Goal: Task Accomplishment & Management: Manage account settings

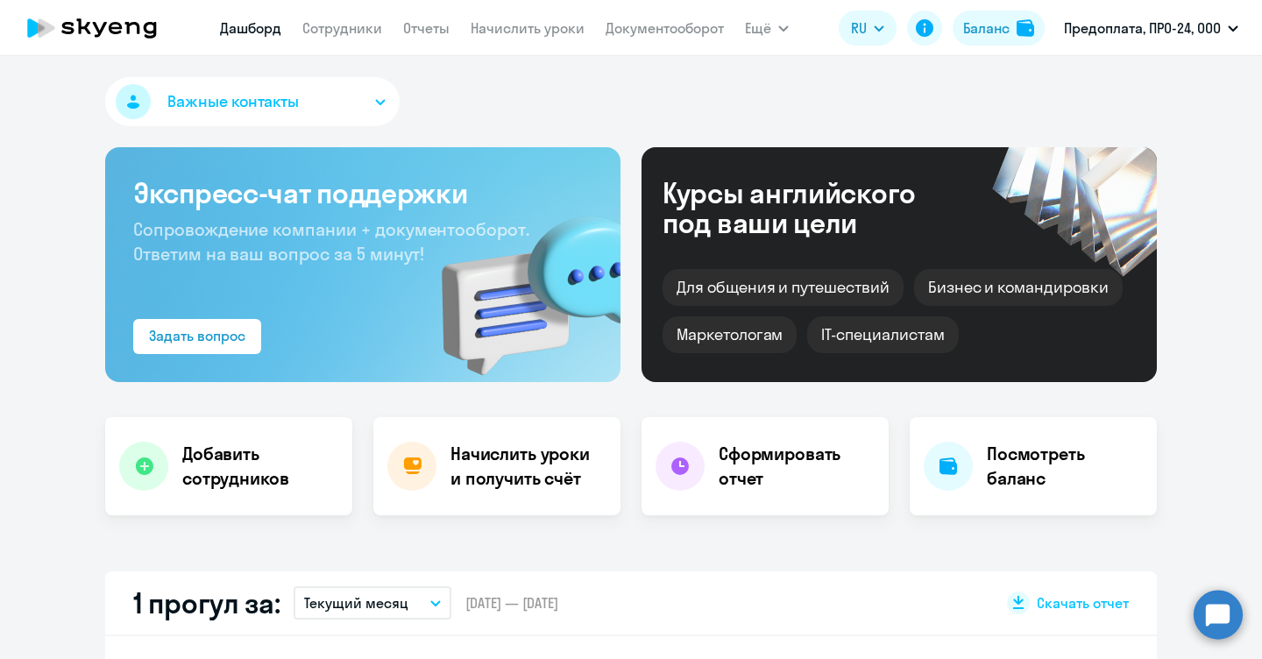
select select "30"
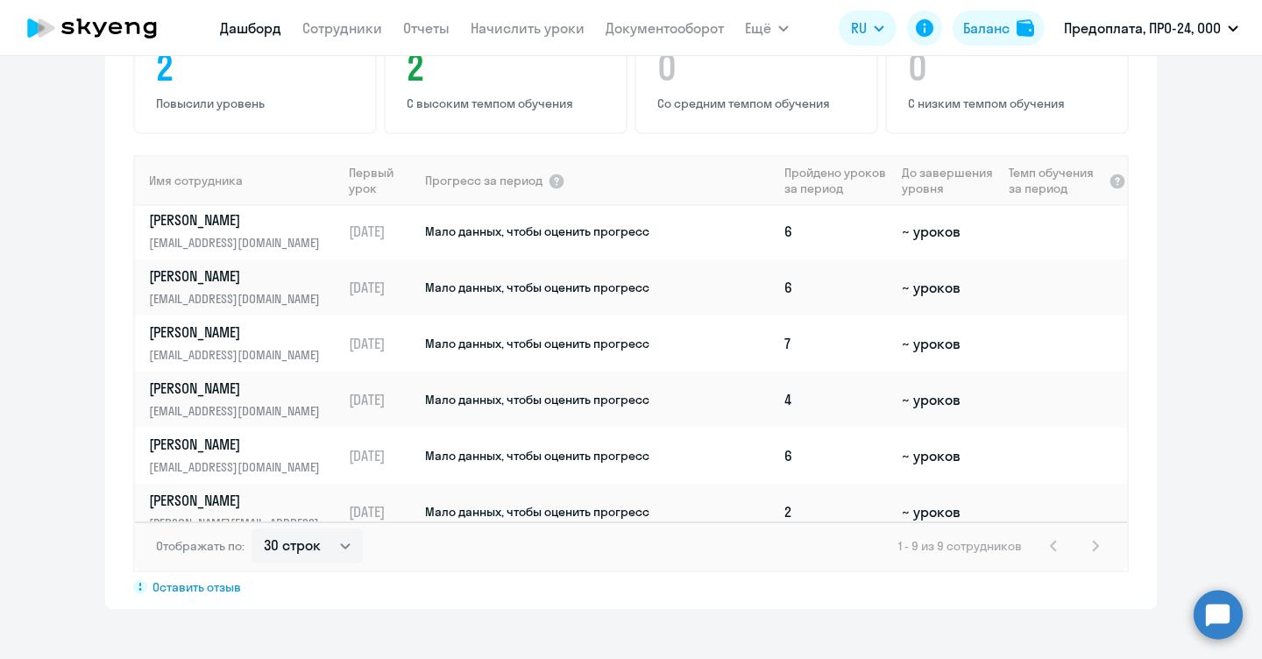
scroll to position [189, 0]
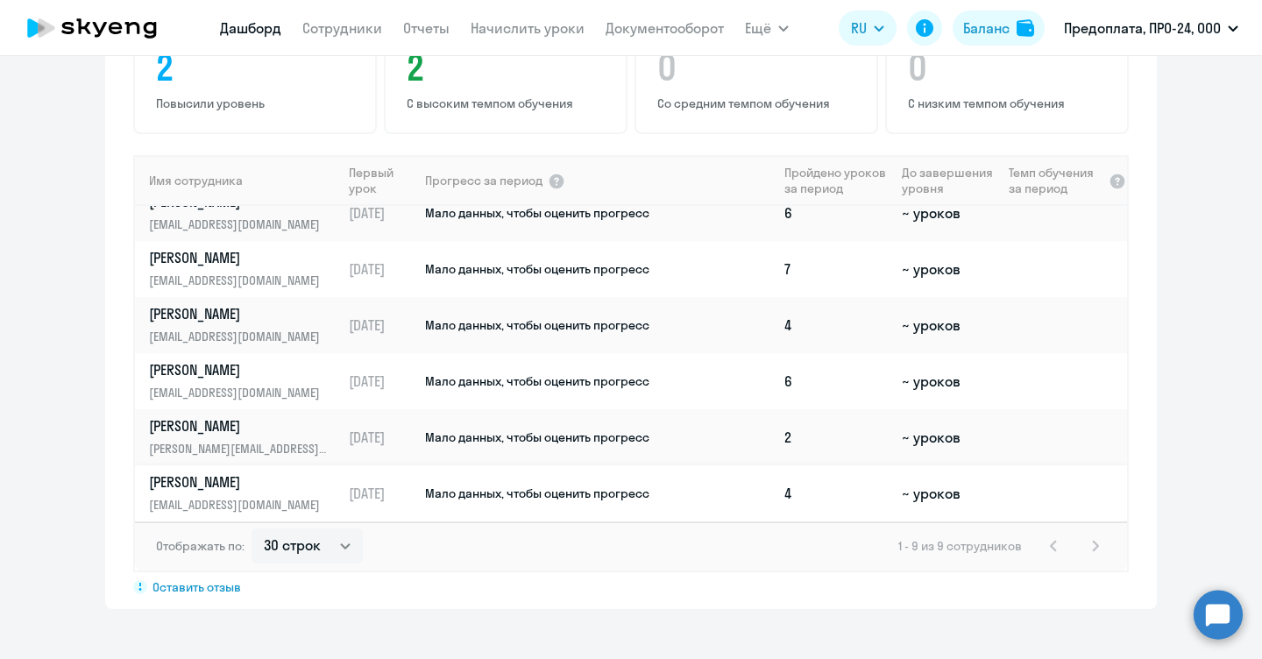
click at [586, 494] on span "Мало данных, чтобы оценить прогресс" at bounding box center [537, 493] width 224 height 16
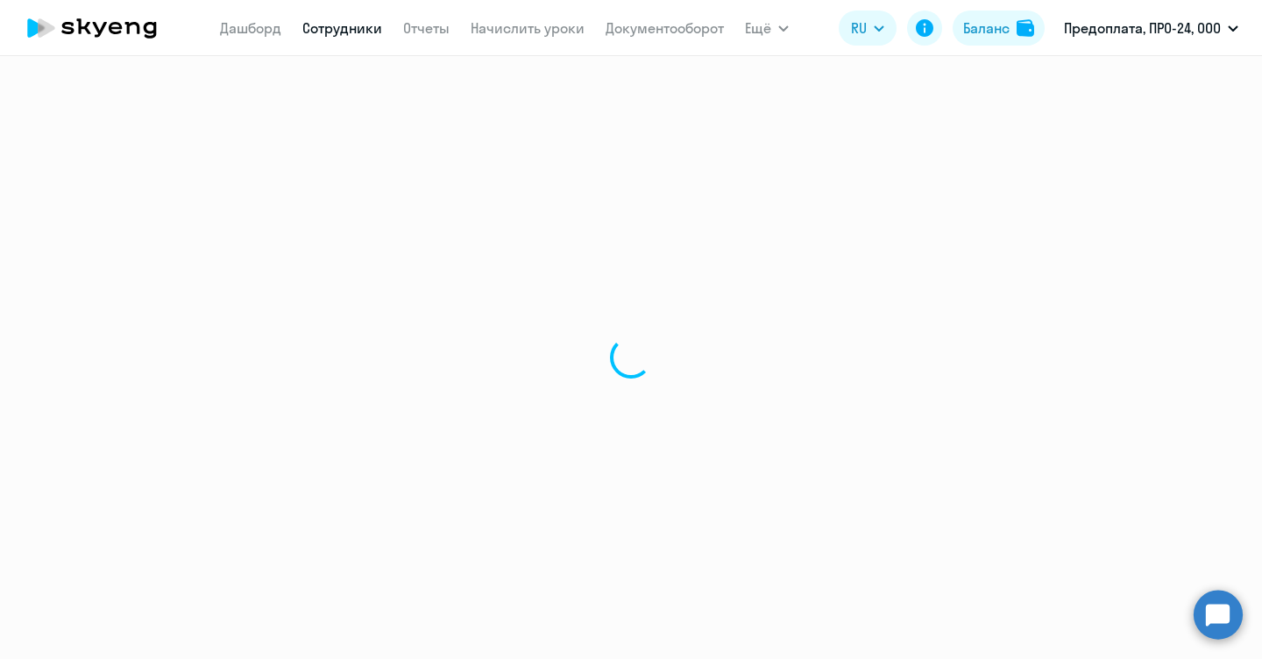
select select "english"
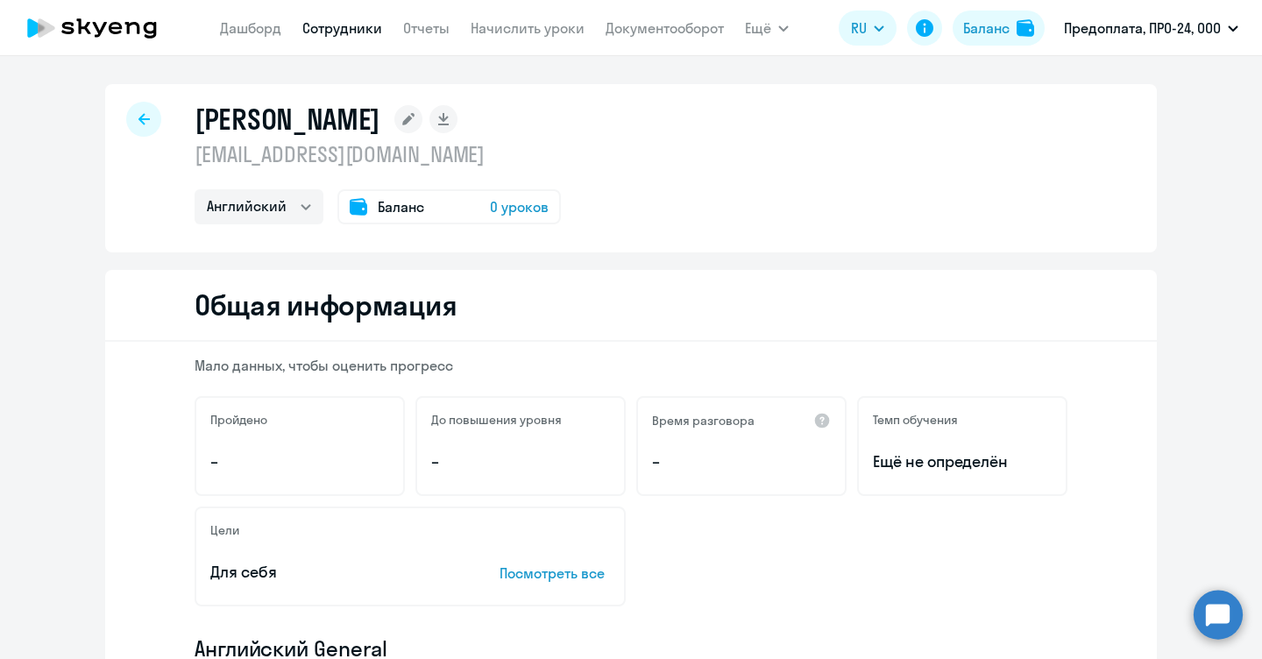
click at [126, 108] on div at bounding box center [143, 119] width 35 height 35
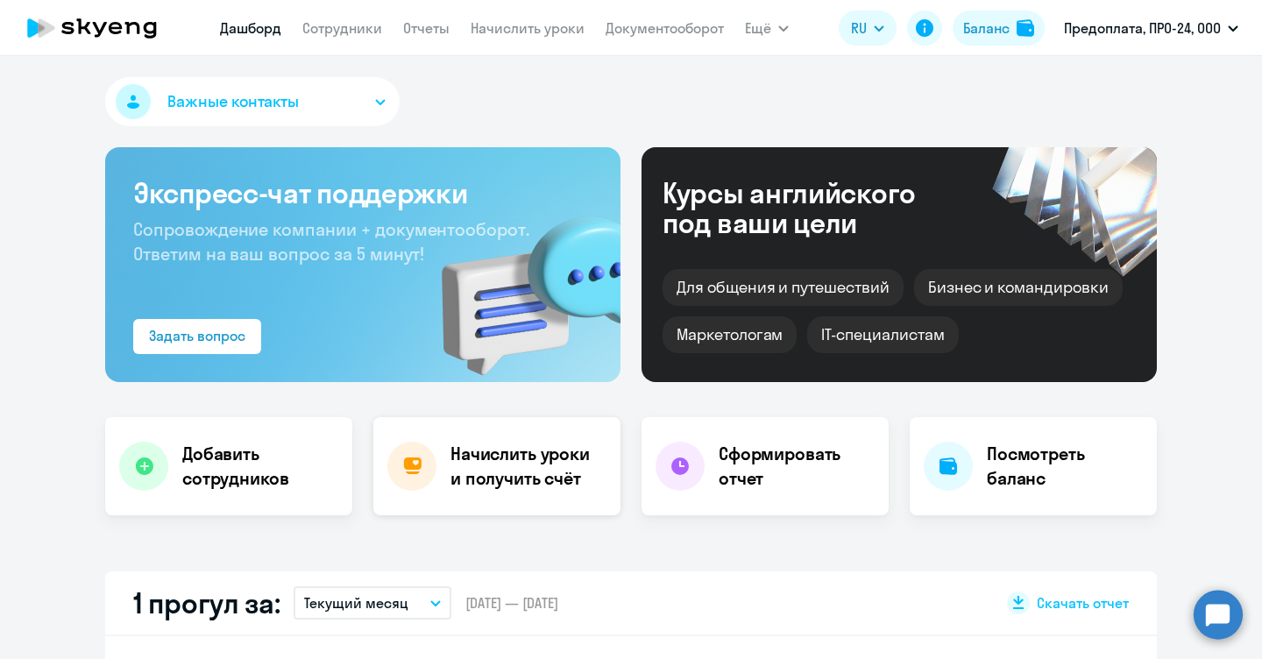
click at [523, 469] on h4 "Начислить уроки и получить счёт" at bounding box center [526, 466] width 152 height 49
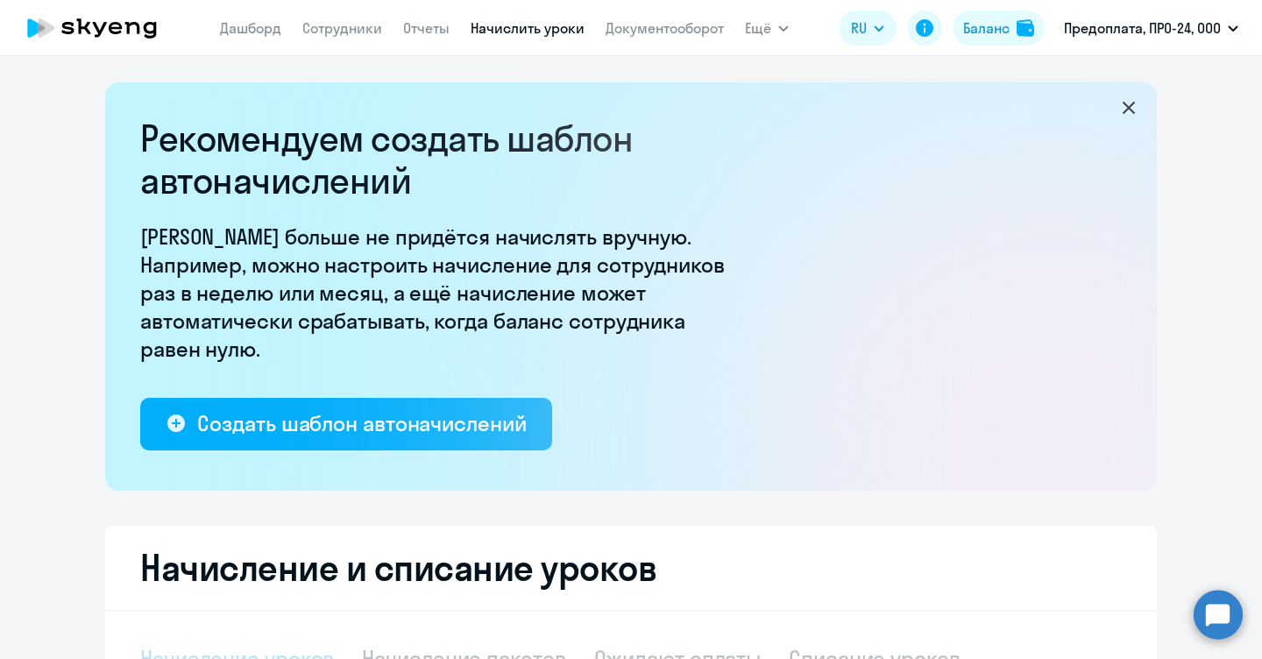
select select "10"
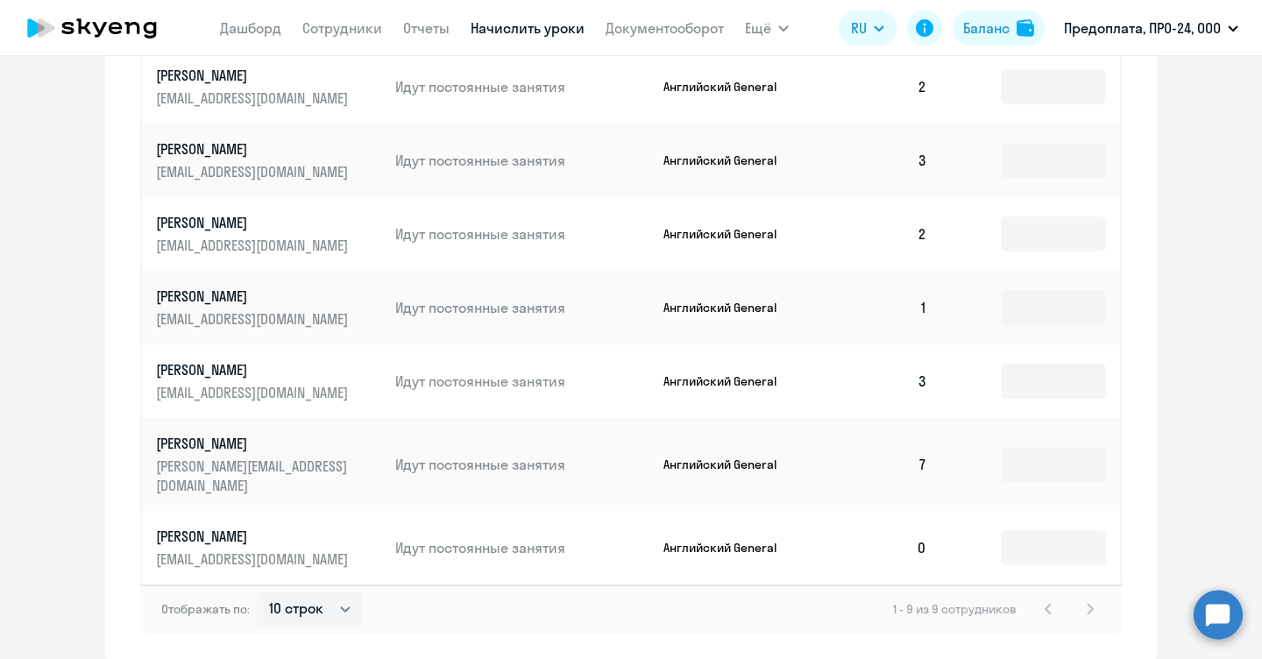
scroll to position [985, 0]
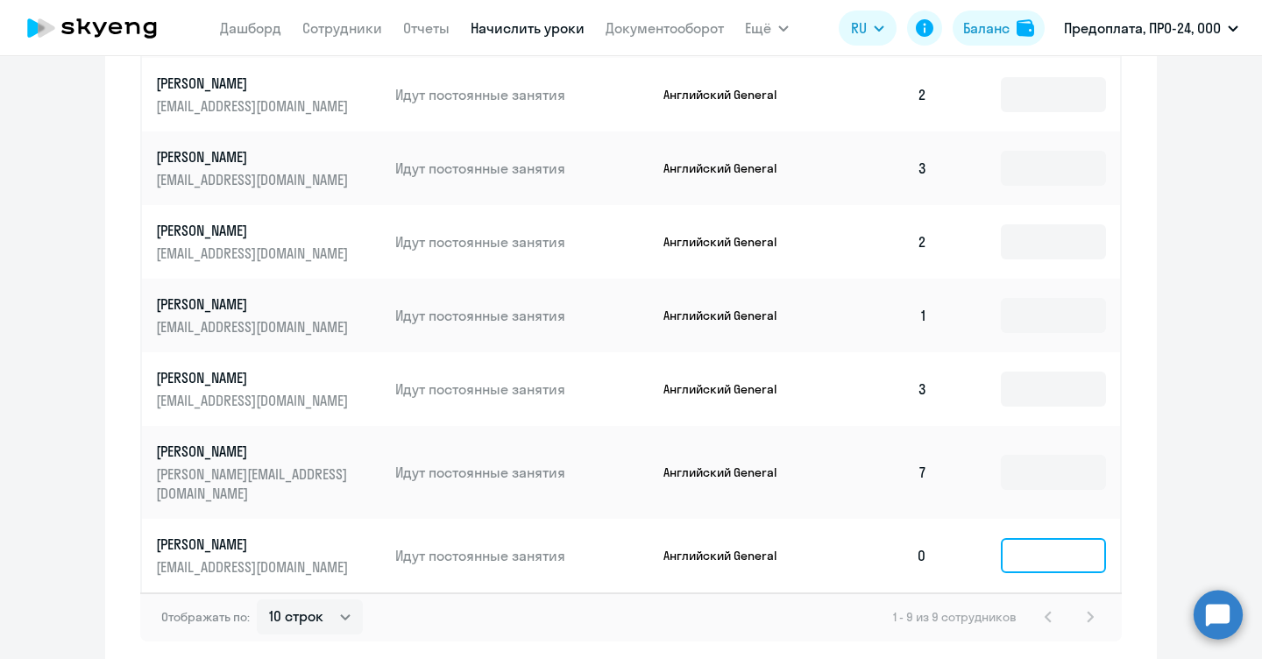
click at [1045, 538] on input at bounding box center [1052, 555] width 105 height 35
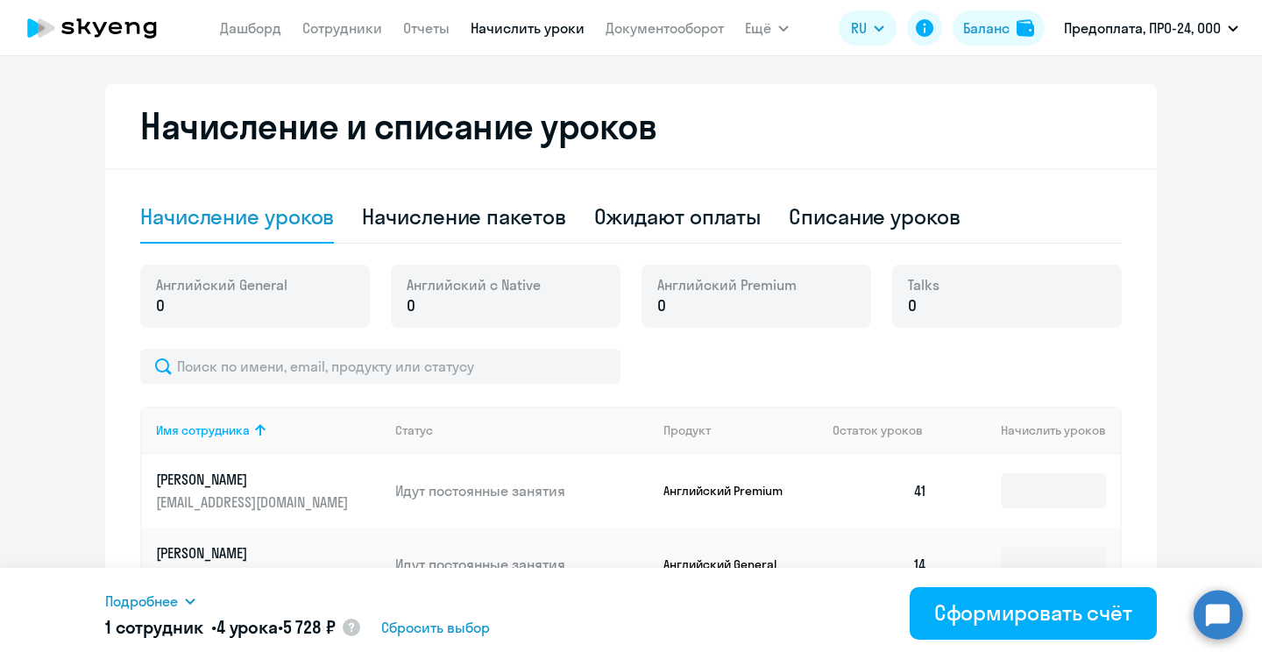
scroll to position [448, 0]
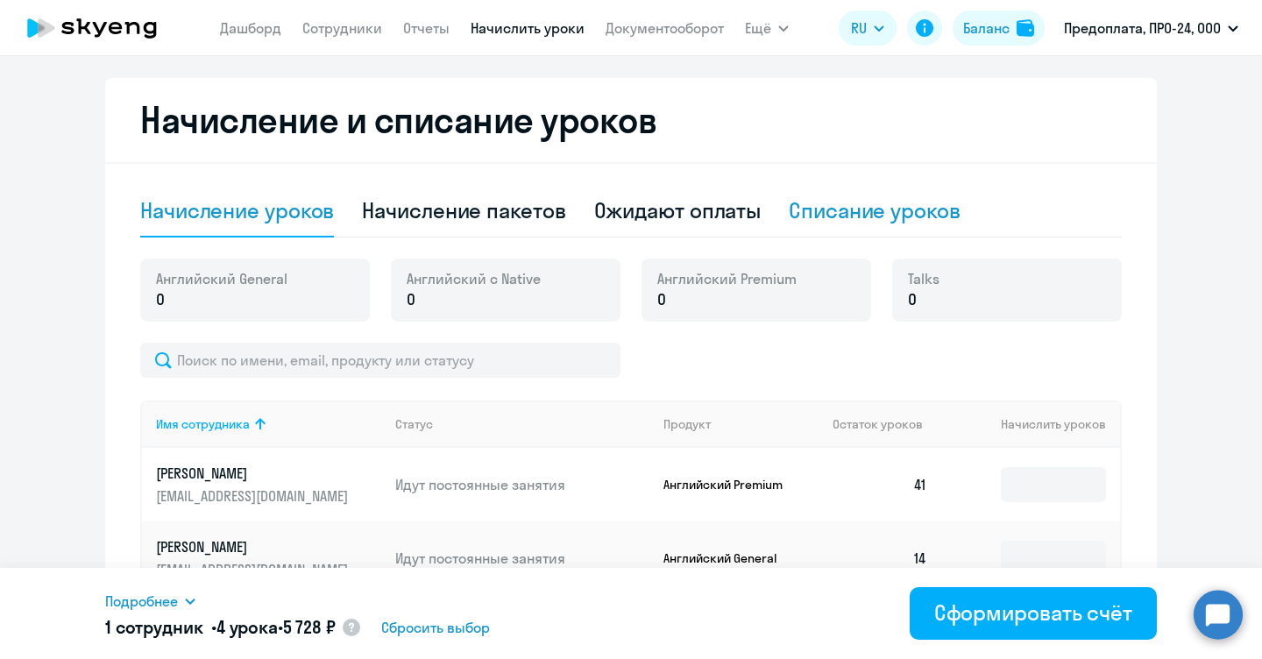
type input "4"
click at [824, 202] on div "Списание уроков" at bounding box center [874, 210] width 172 height 28
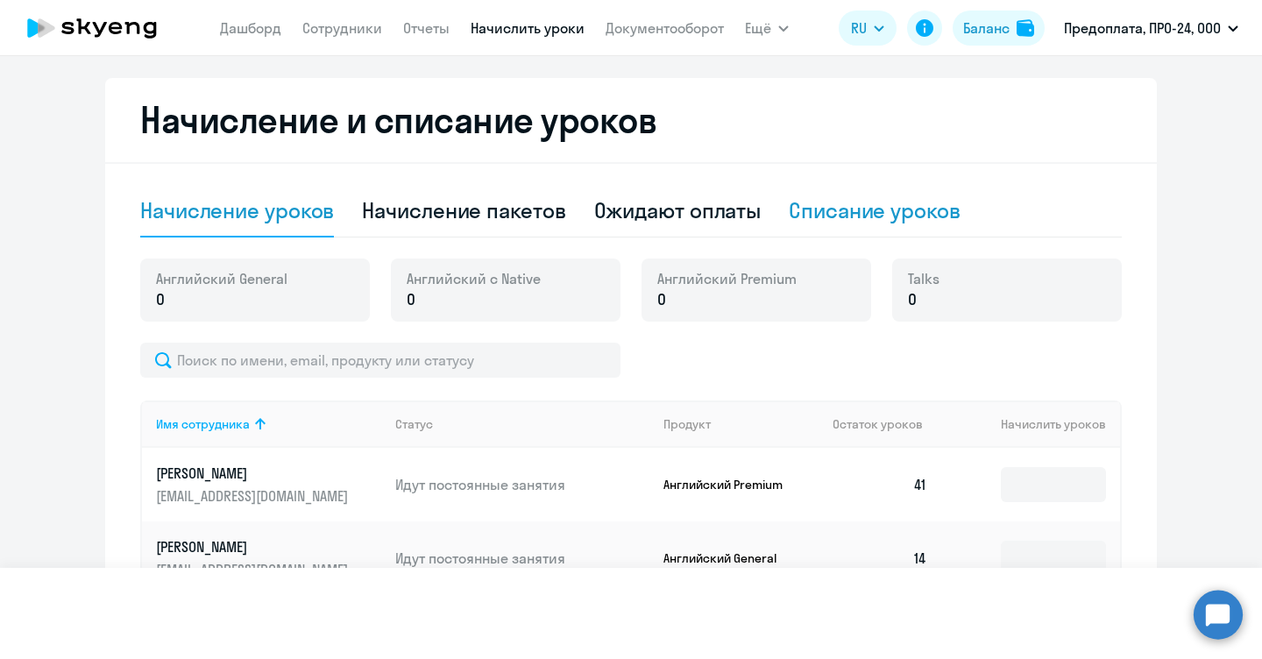
select select "10"
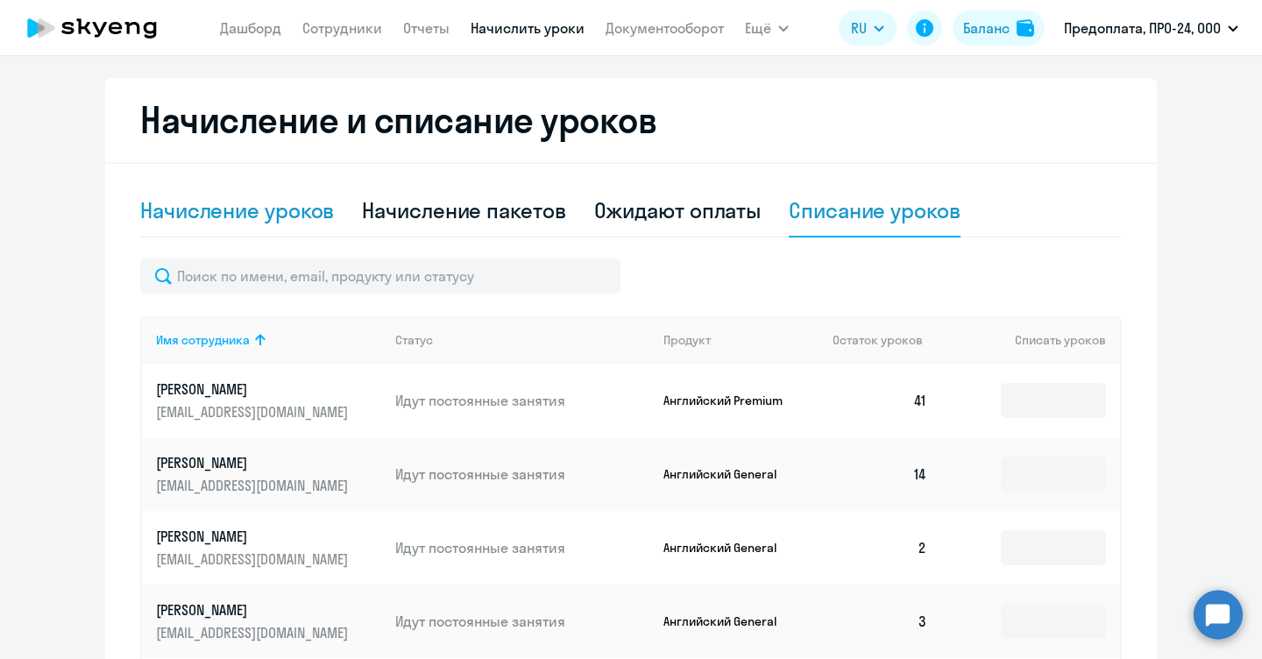
click at [288, 216] on div "Начисление уроков" at bounding box center [237, 210] width 194 height 28
select select "10"
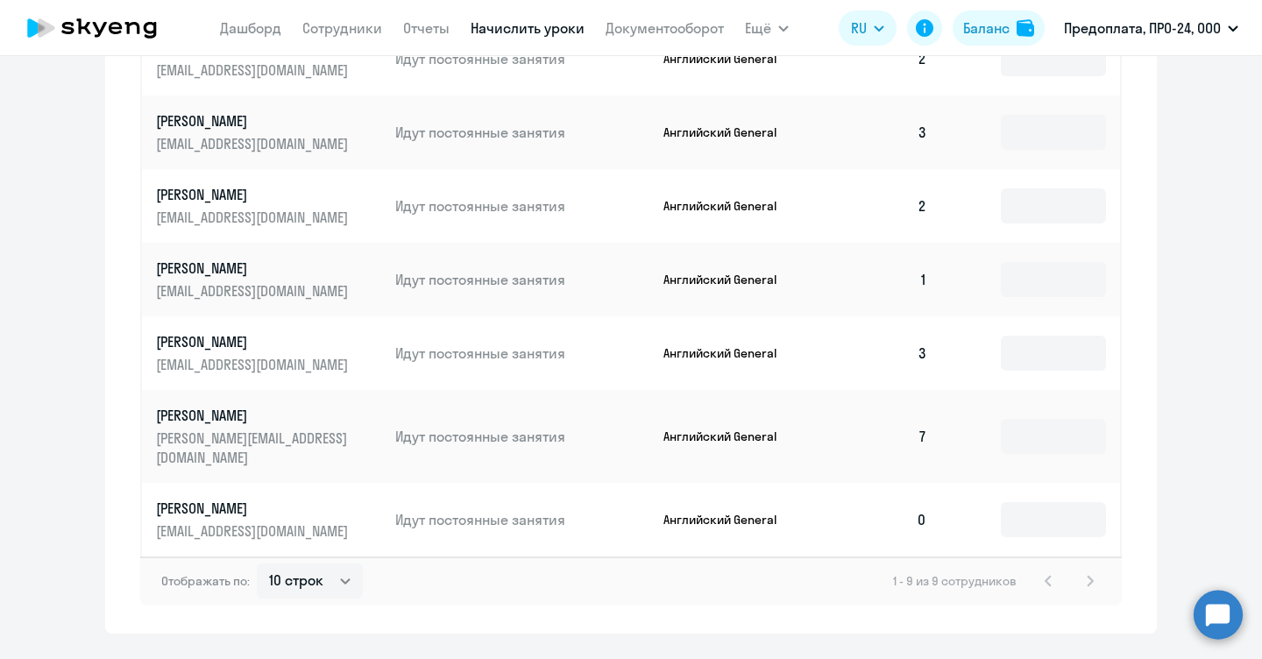
scroll to position [1046, 0]
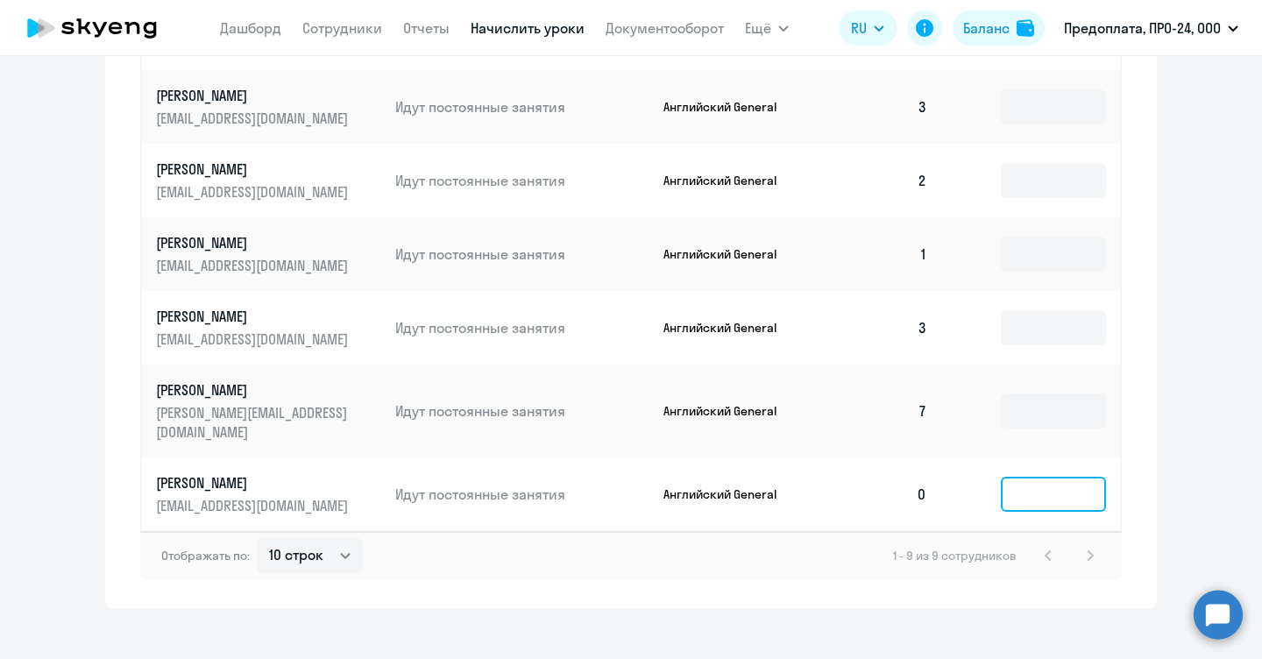
click at [1060, 477] on input at bounding box center [1052, 494] width 105 height 35
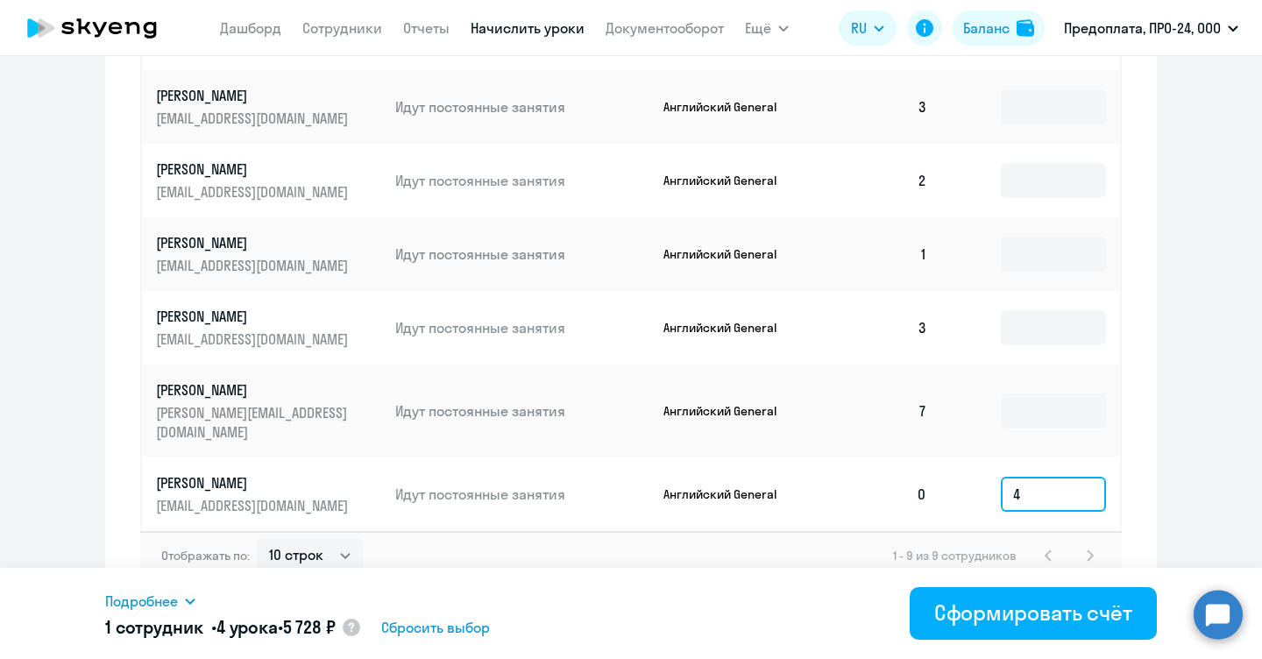
type input "4"
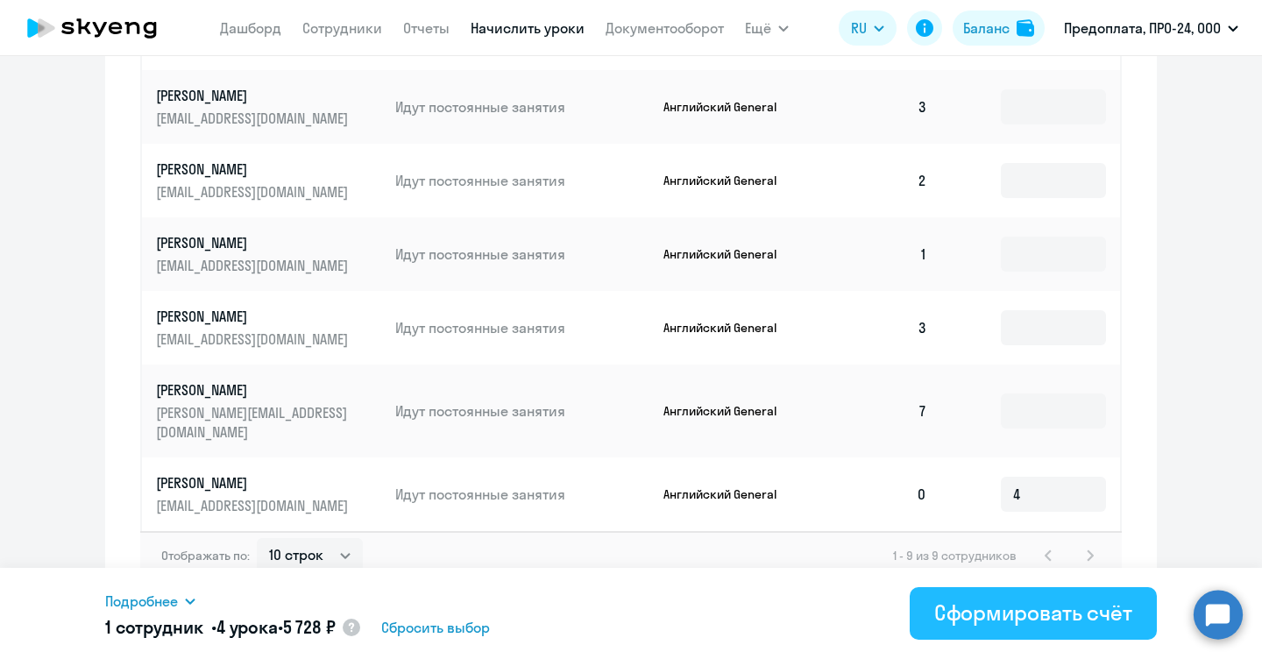
click at [1020, 614] on div "Сформировать счёт" at bounding box center [1033, 612] width 198 height 28
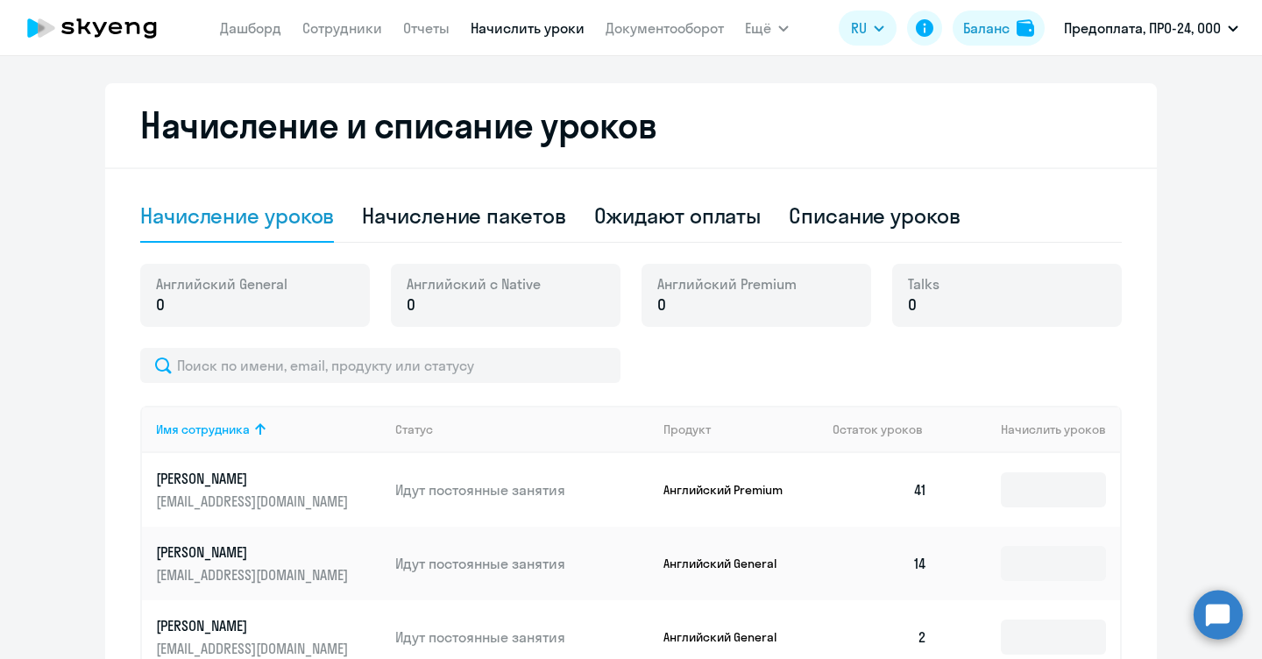
scroll to position [399, 0]
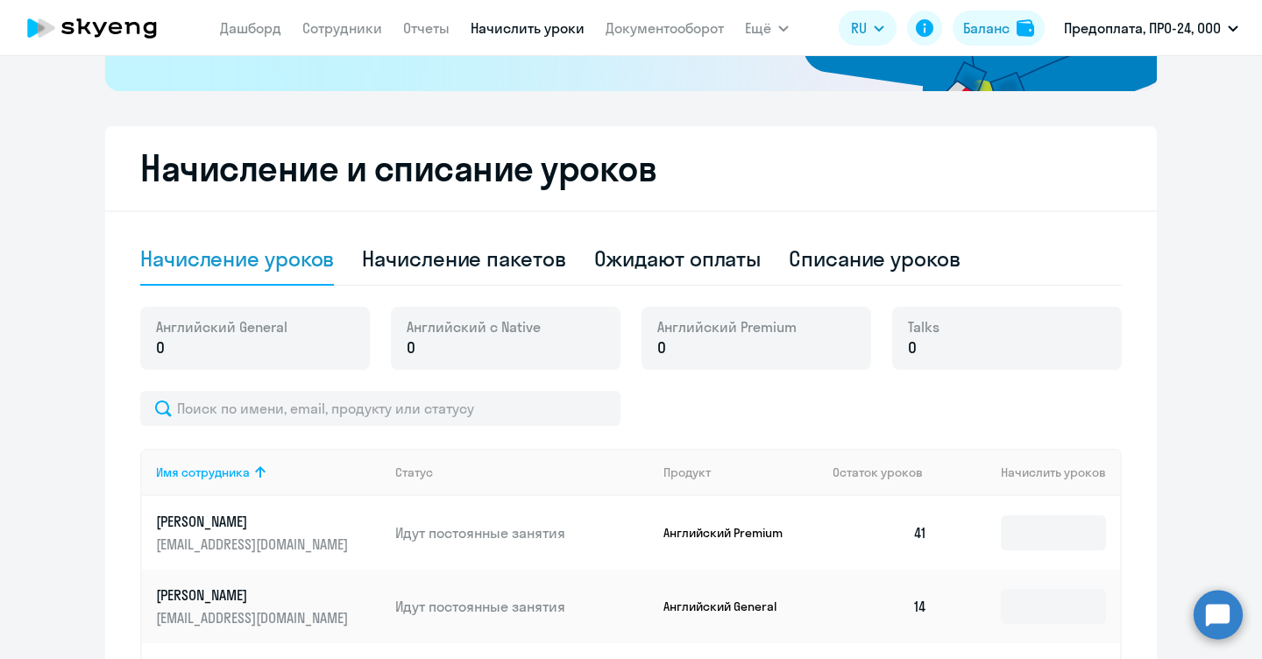
click at [309, 336] on div "Английский General 0" at bounding box center [255, 338] width 230 height 63
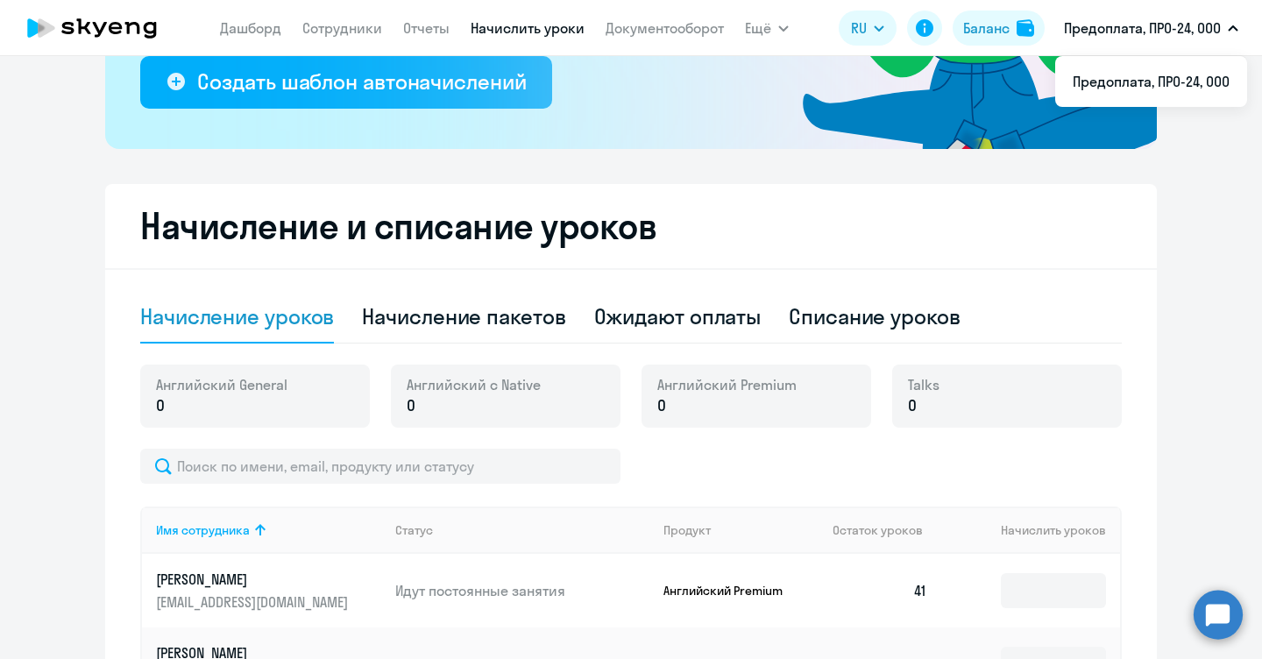
scroll to position [335, 0]
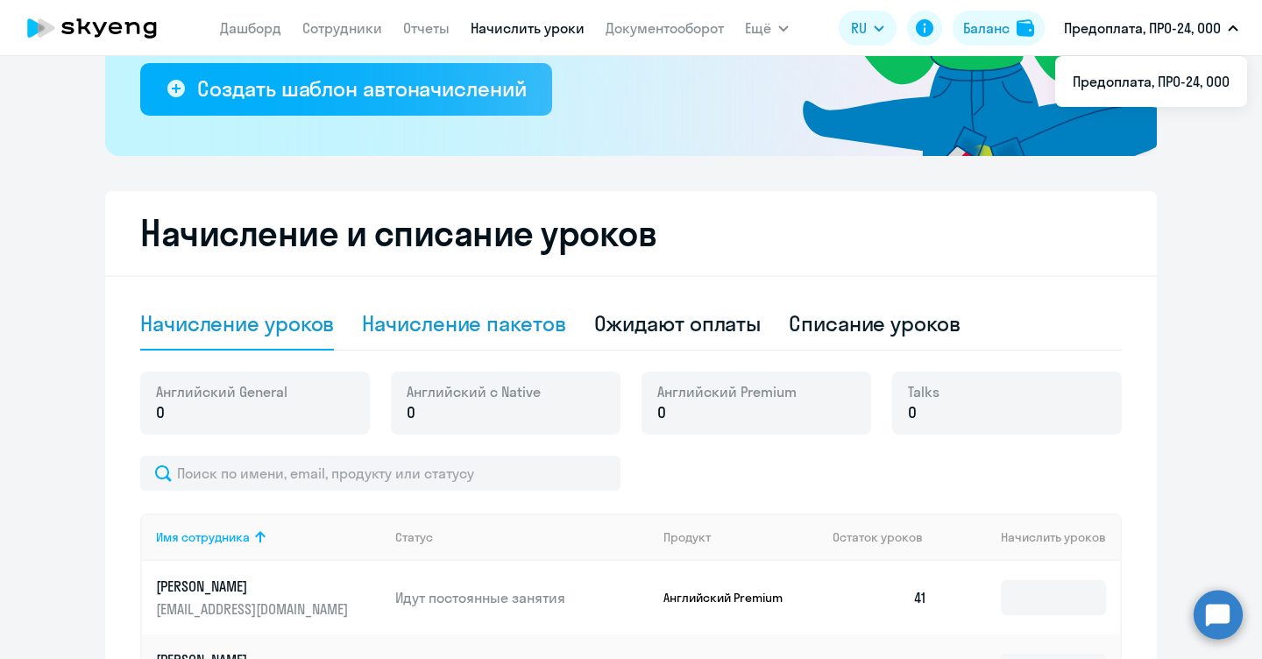
click at [472, 323] on div "Начисление пакетов" at bounding box center [463, 323] width 203 height 28
select select "10"
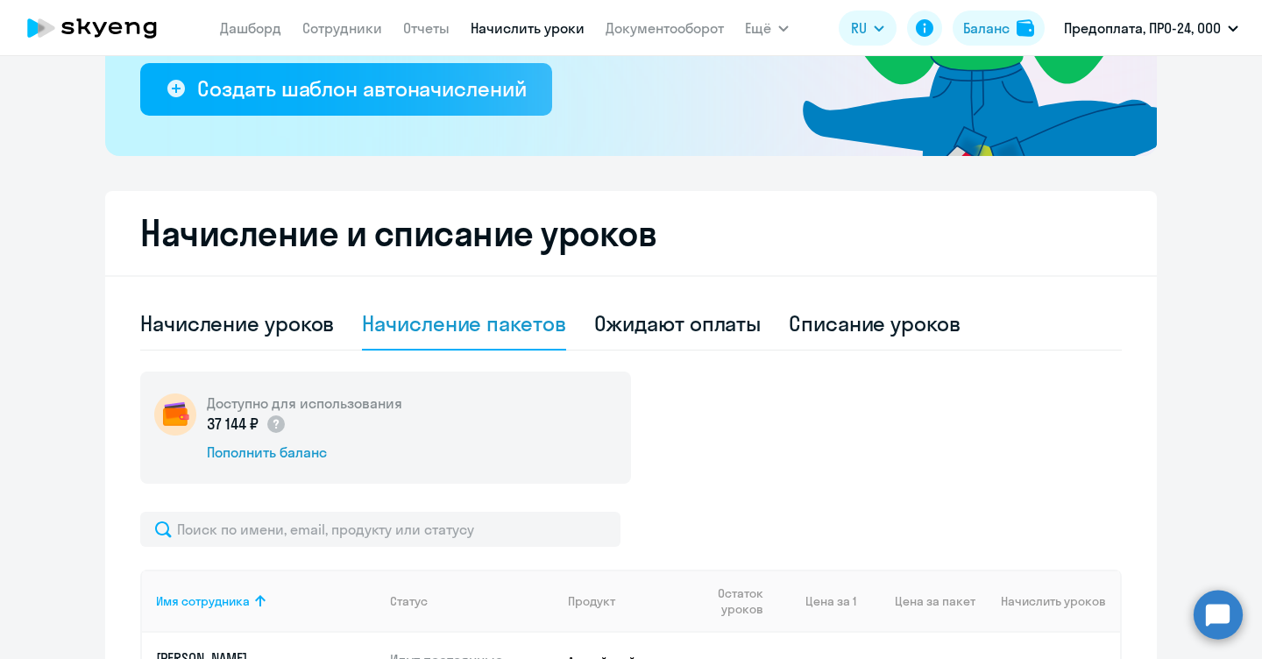
drag, startPoint x: 1248, startPoint y: 266, endPoint x: 1257, endPoint y: 259, distance: 11.9
click at [1248, 347] on ng-component "Рекомендуем создать шаблон автоначислений Уроки больше не придётся начислять вр…" at bounding box center [631, 570] width 1262 height 1644
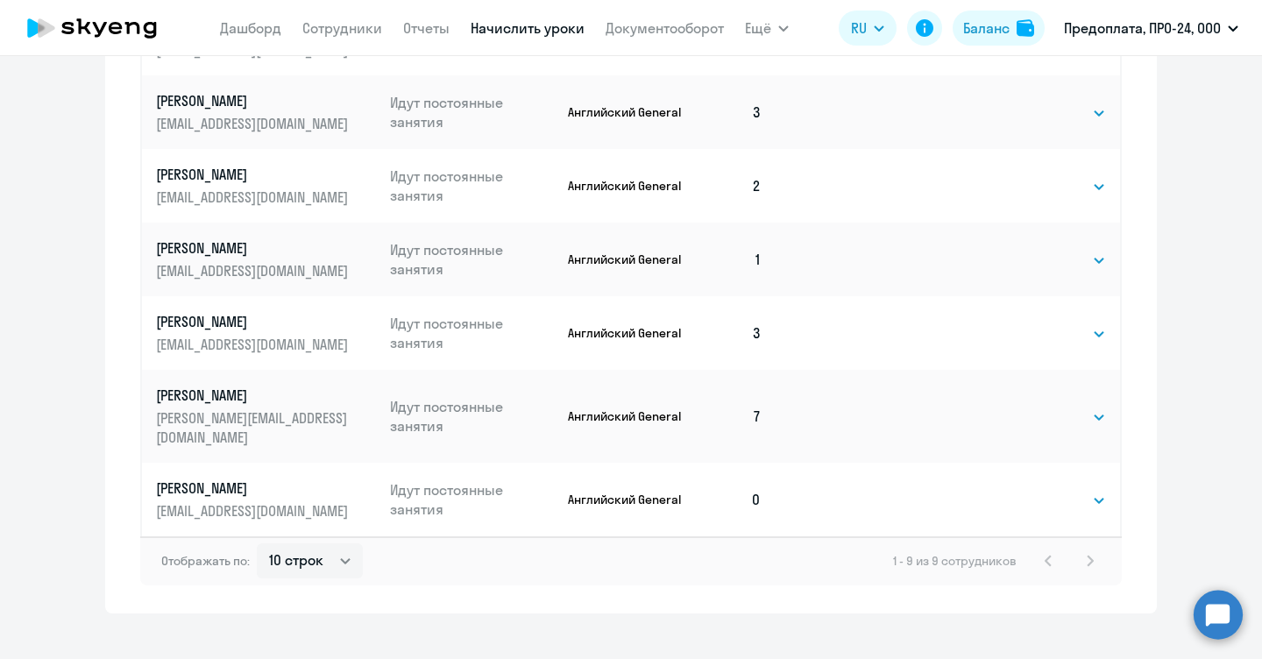
scroll to position [1118, 0]
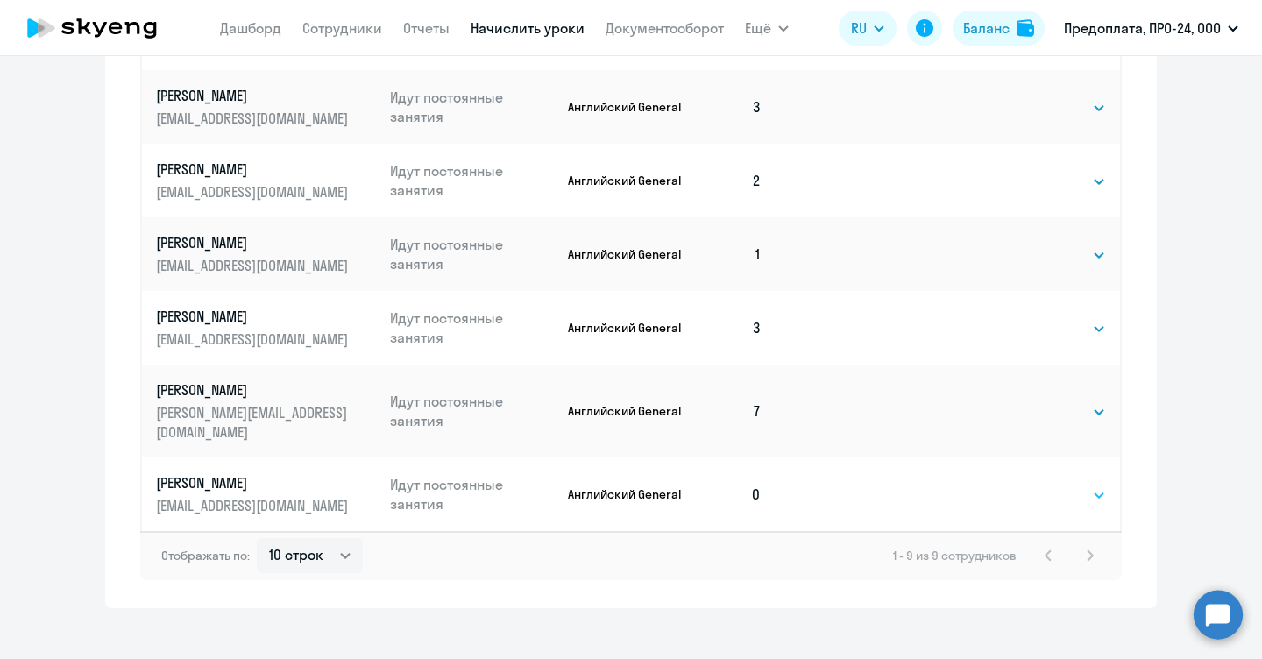
click at [1053, 484] on select "Выбрать 4 8 16 32 64 96 128" at bounding box center [1070, 494] width 72 height 21
select select "4"
click at [1034, 484] on select "Выбрать 4 8 16 32 64 96 128" at bounding box center [1070, 494] width 72 height 21
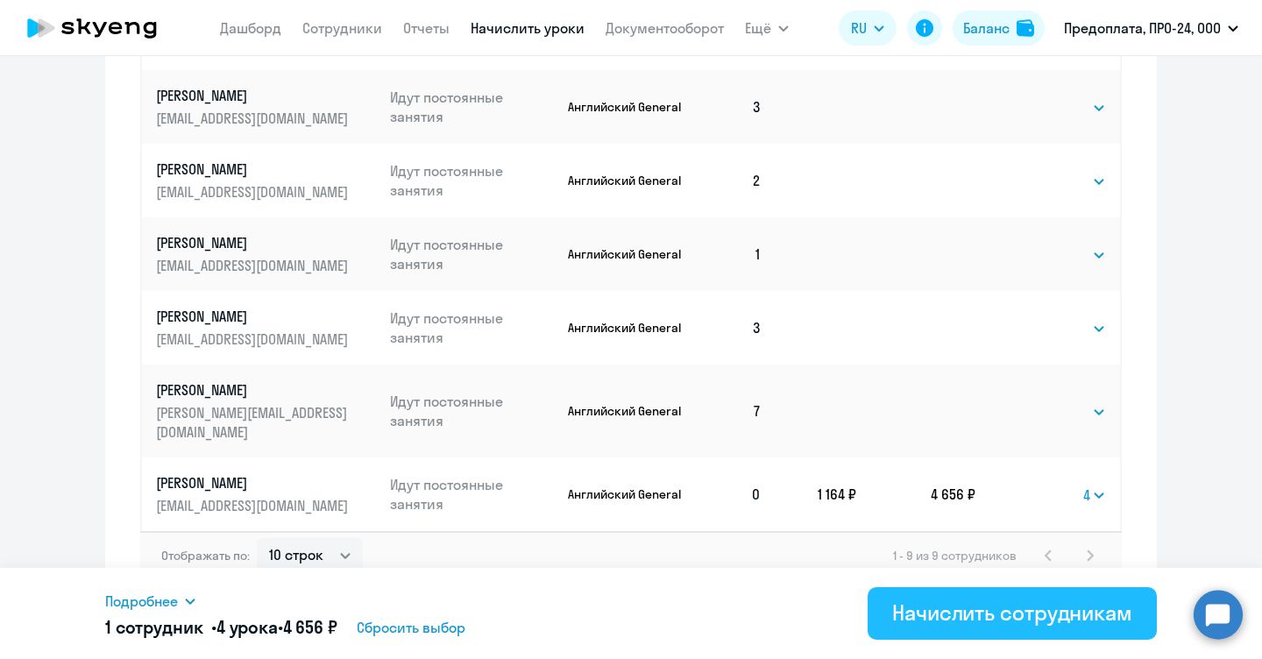
click at [956, 612] on div "Начислить сотрудникам" at bounding box center [1012, 612] width 240 height 28
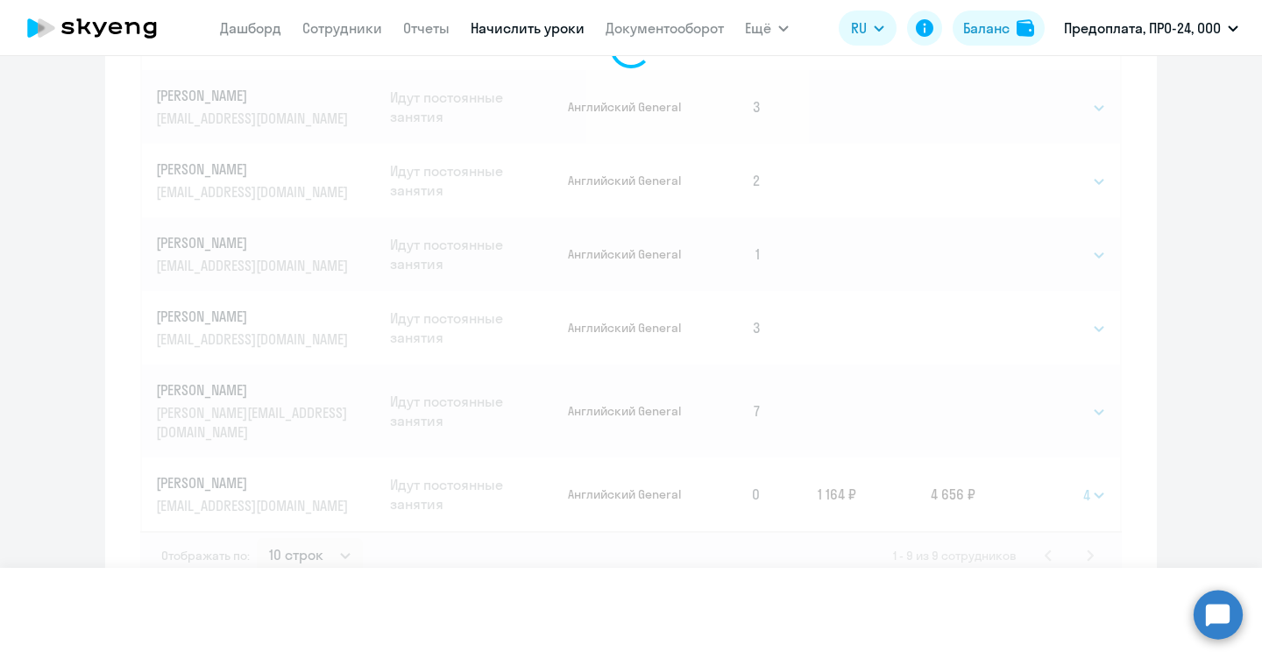
select select
